Goal: Navigation & Orientation: Find specific page/section

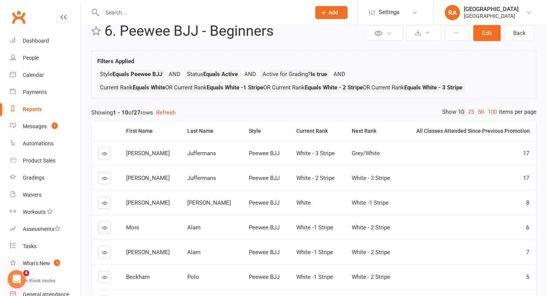
scroll to position [58, 0]
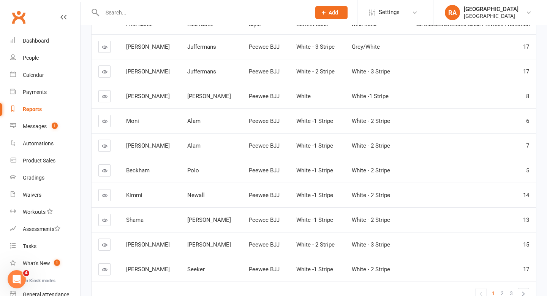
scroll to position [133, 0]
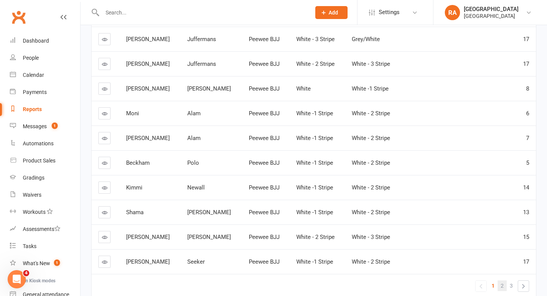
click at [501, 287] on span "2" at bounding box center [502, 285] width 3 height 11
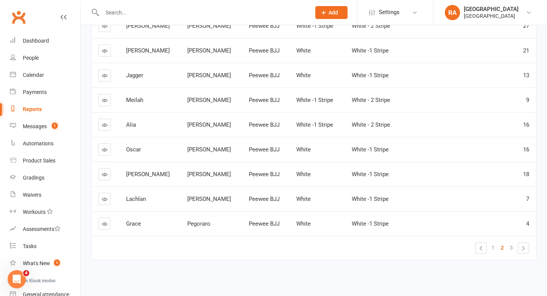
scroll to position [171, 0]
click at [511, 249] on span "3" at bounding box center [511, 247] width 3 height 11
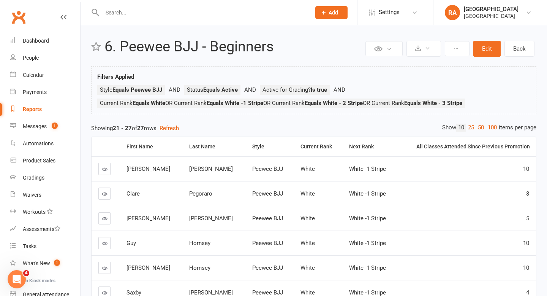
scroll to position [0, 0]
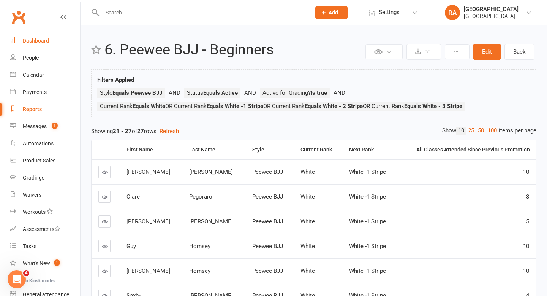
click at [56, 43] on link "Dashboard" at bounding box center [45, 40] width 70 height 17
